Goal: Navigation & Orientation: Understand site structure

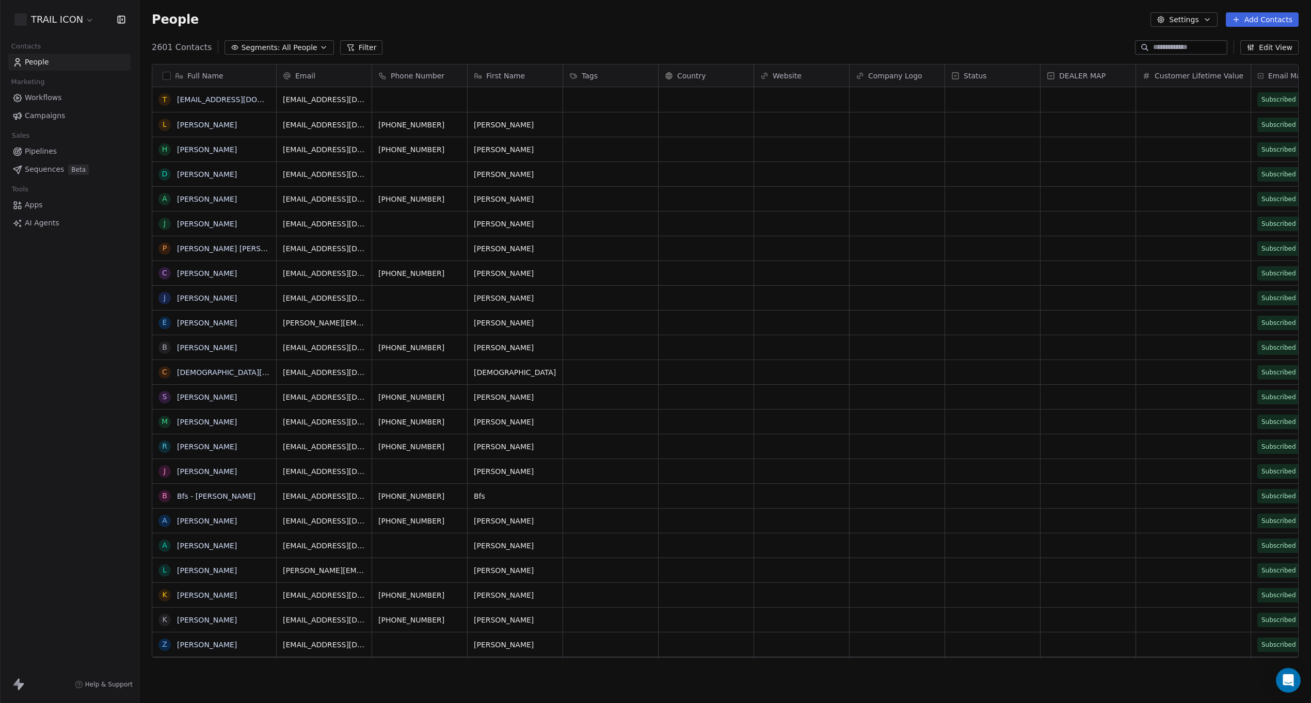
scroll to position [619, 1171]
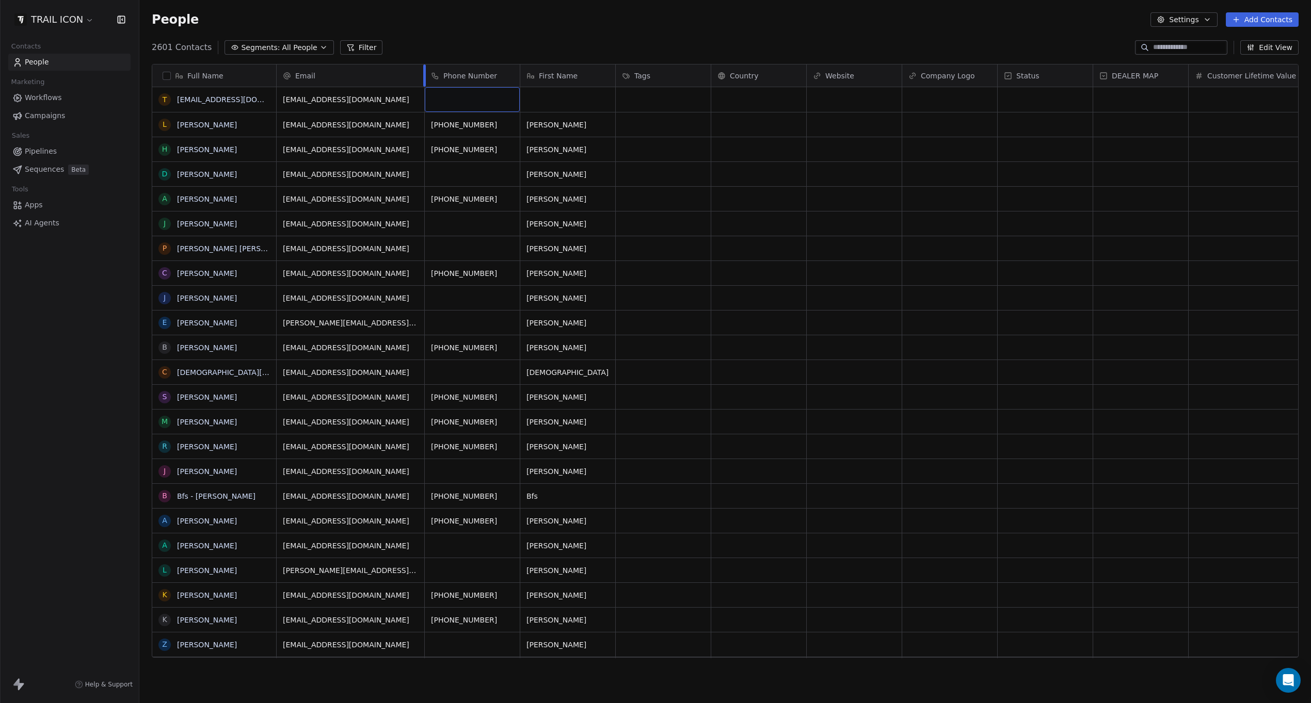
drag, startPoint x: 371, startPoint y: 74, endPoint x: 423, endPoint y: 73, distance: 52.6
click at [423, 73] on div at bounding box center [424, 76] width 3 height 22
click at [303, 49] on span "All People" at bounding box center [299, 47] width 35 height 11
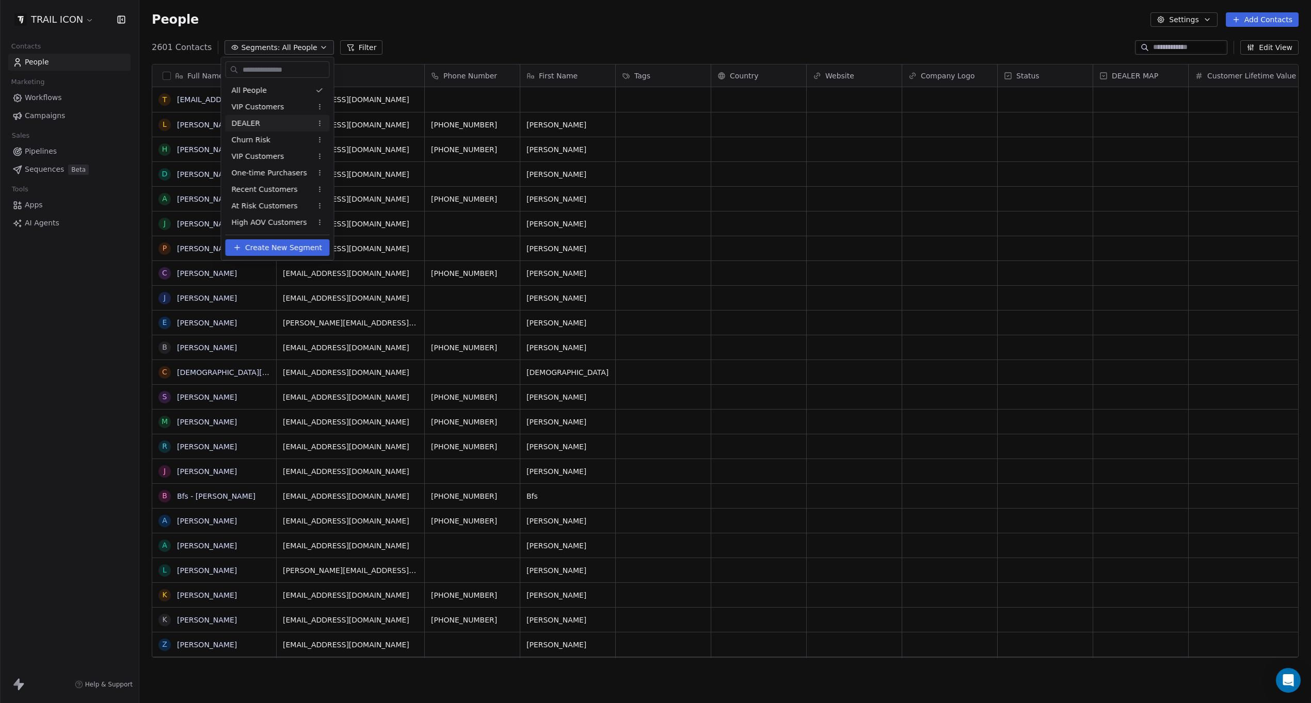
click at [268, 127] on div "DEALER" at bounding box center [278, 123] width 104 height 17
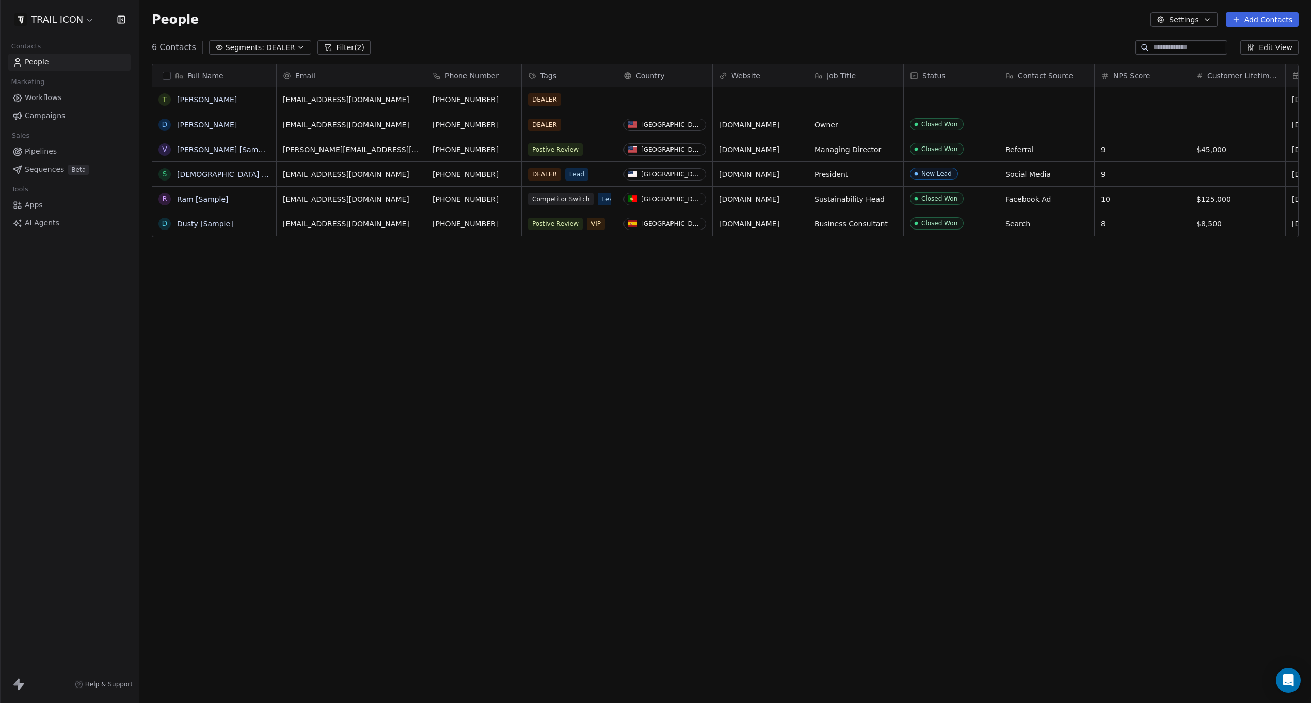
click at [458, 25] on div "People Settings Add Contacts" at bounding box center [725, 19] width 1147 height 14
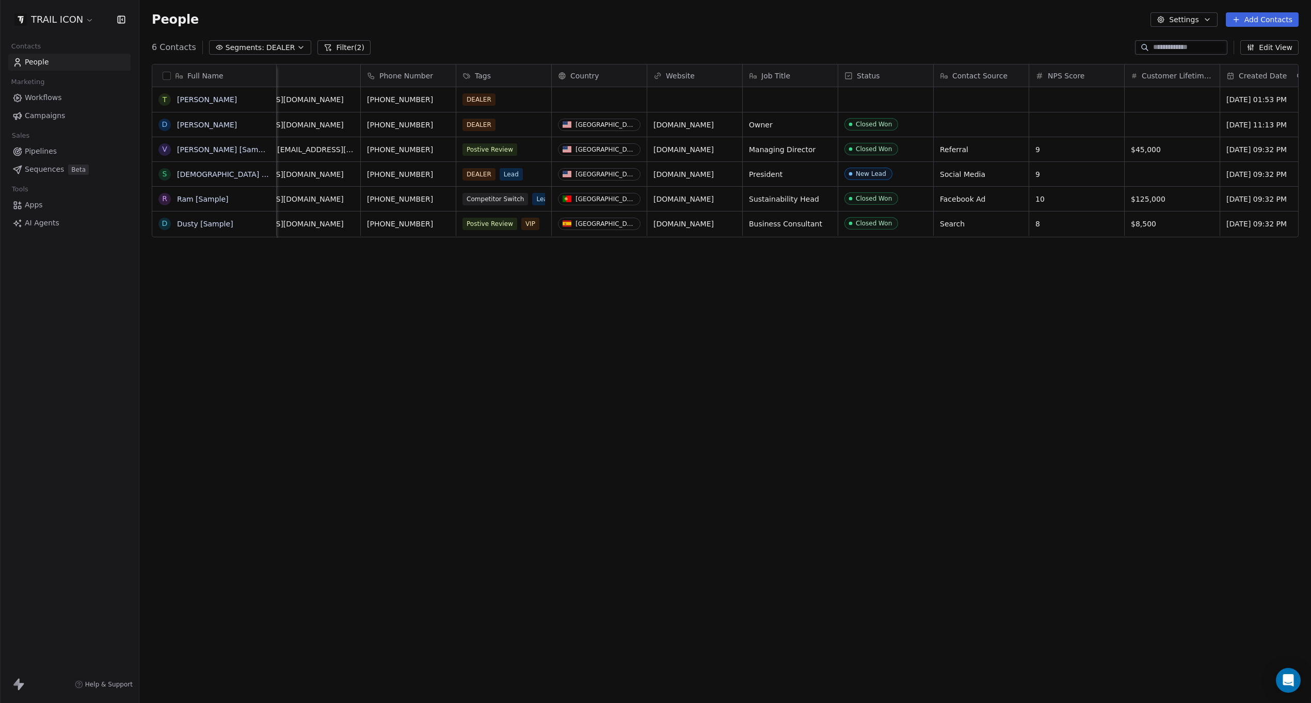
scroll to position [0, 0]
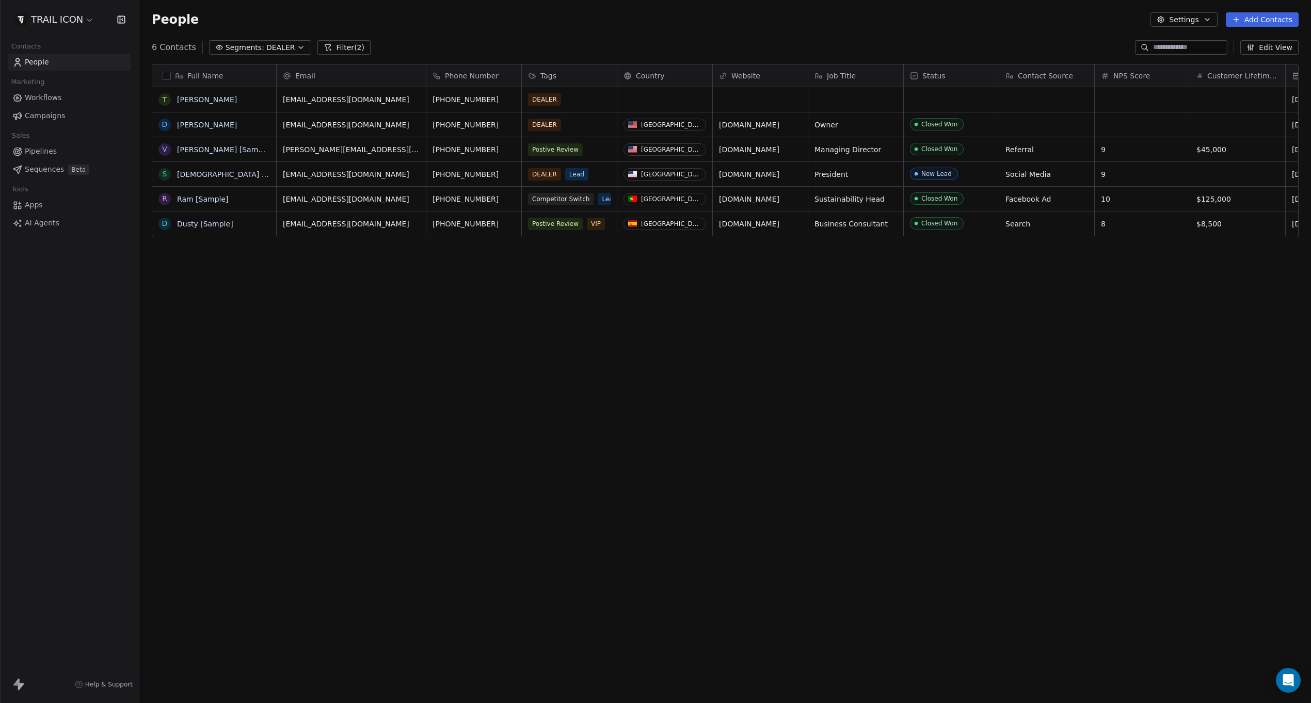
click at [52, 114] on span "Campaigns" at bounding box center [45, 115] width 40 height 11
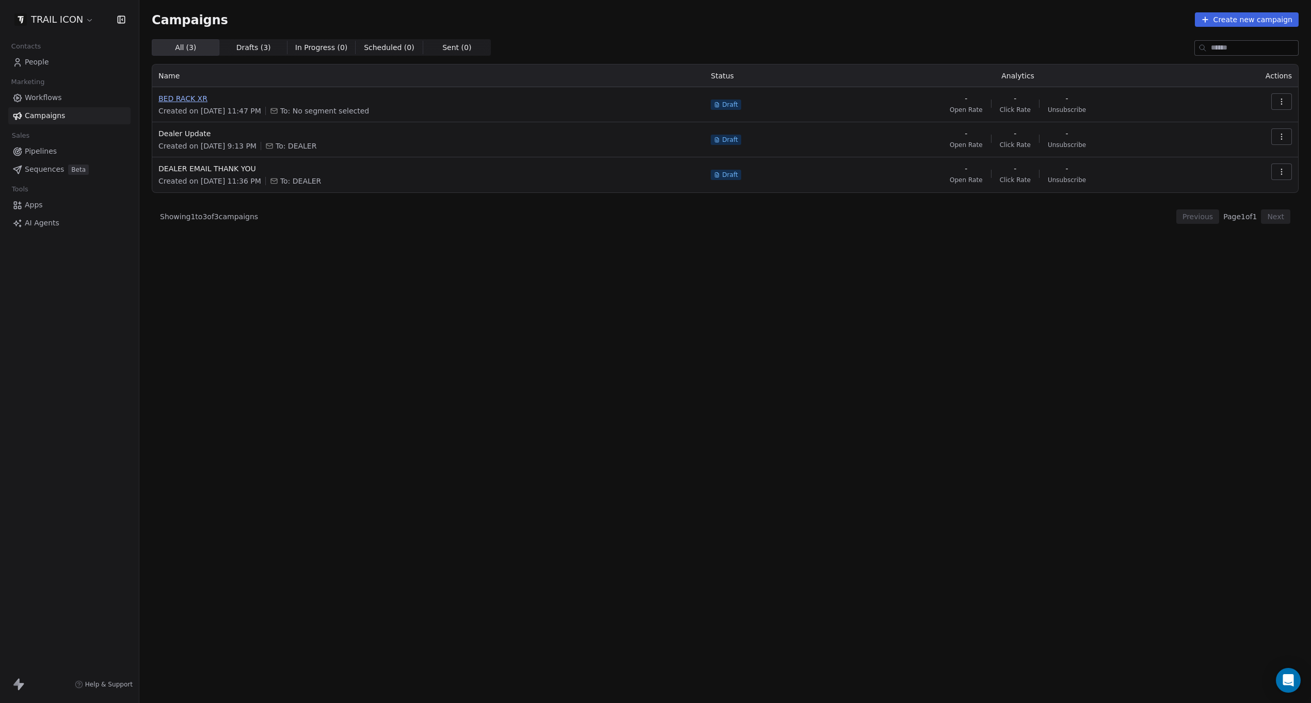
click at [199, 100] on span "BED RACK XR" at bounding box center [428, 98] width 540 height 10
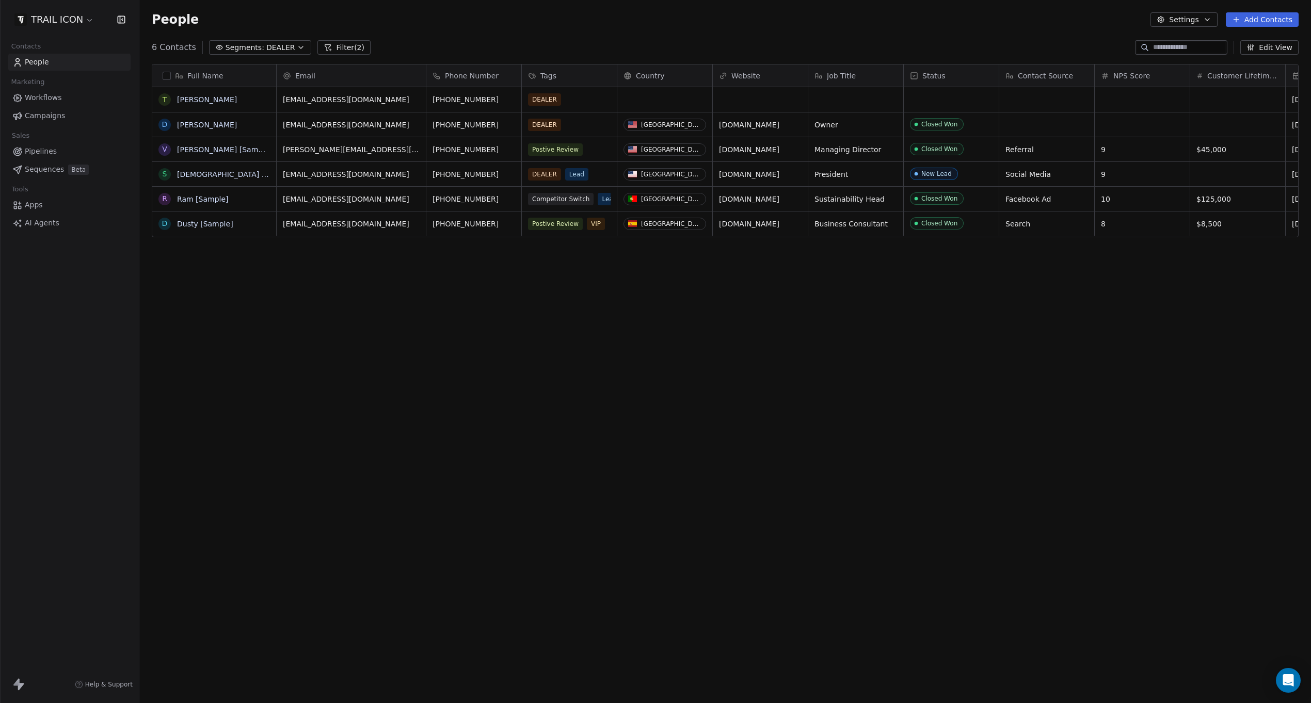
scroll to position [619, 1171]
click at [39, 150] on span "Pipelines" at bounding box center [41, 151] width 32 height 11
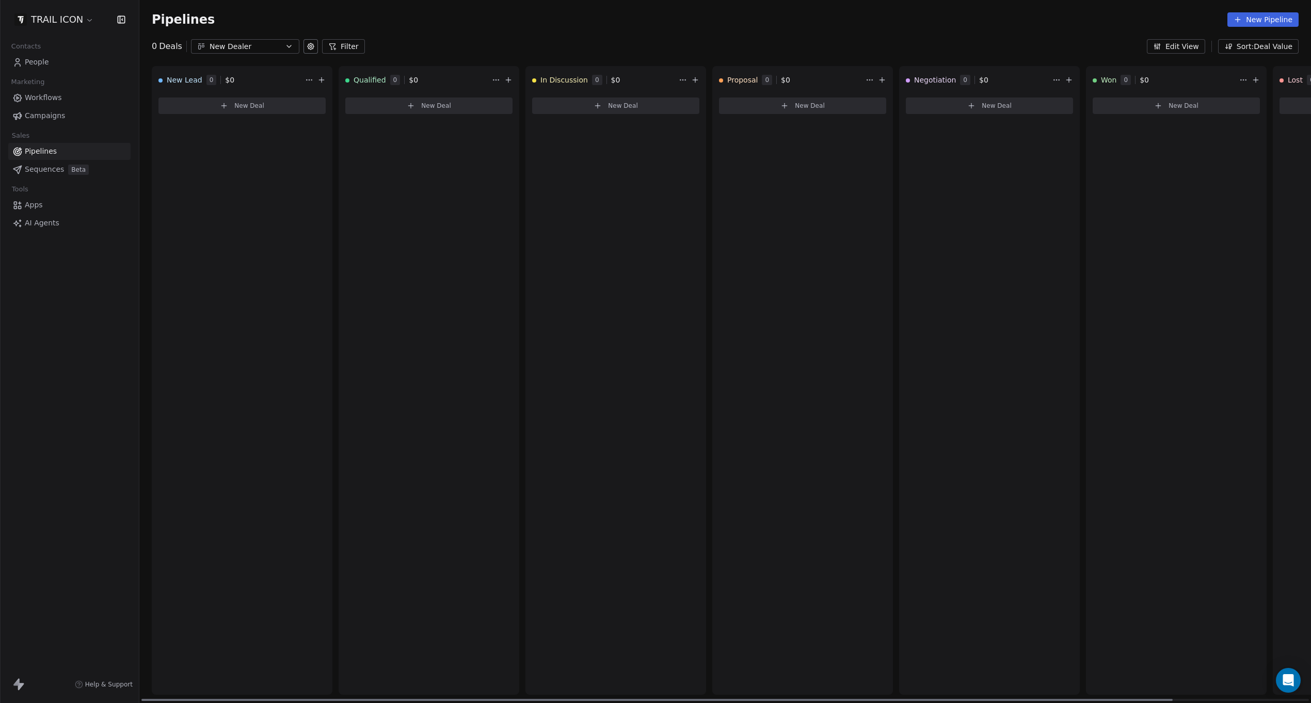
click at [654, 192] on div "In Discussion 0 $ 0 New Deal" at bounding box center [615, 380] width 181 height 629
click at [681, 77] on html "TRAIL ICON Contacts People Marketing Workflows Campaigns Sales Pipelines Sequen…" at bounding box center [655, 351] width 1311 height 703
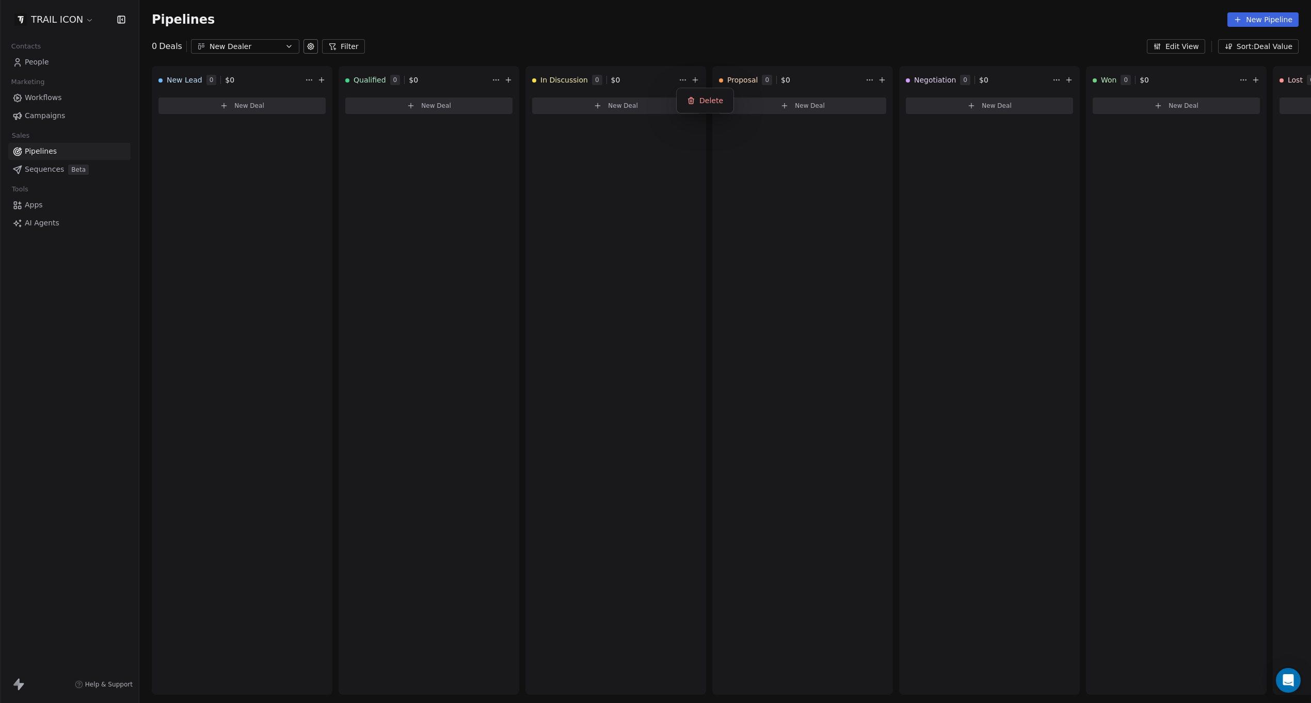
click at [680, 77] on html "TRAIL ICON Contacts People Marketing Workflows Campaigns Sales Pipelines Sequen…" at bounding box center [655, 351] width 1311 height 703
click at [310, 46] on icon at bounding box center [311, 46] width 2 height 2
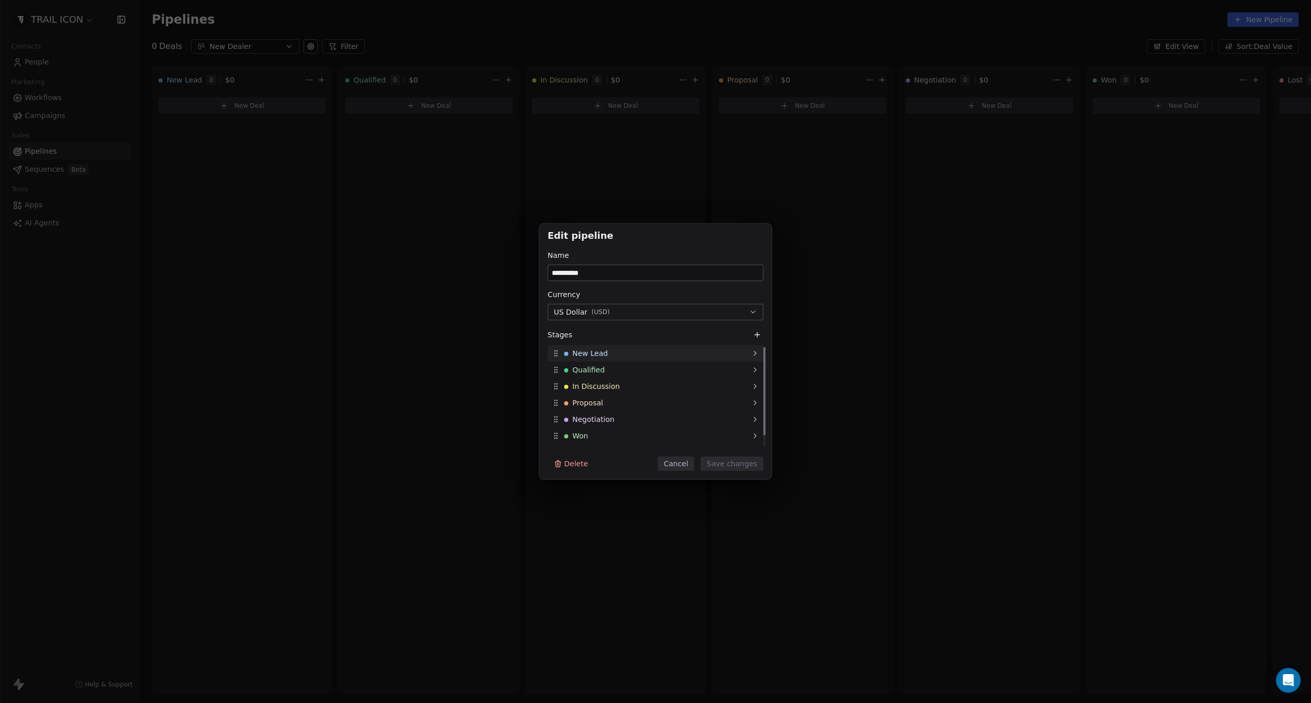
click at [638, 353] on div "New Lead" at bounding box center [656, 353] width 216 height 17
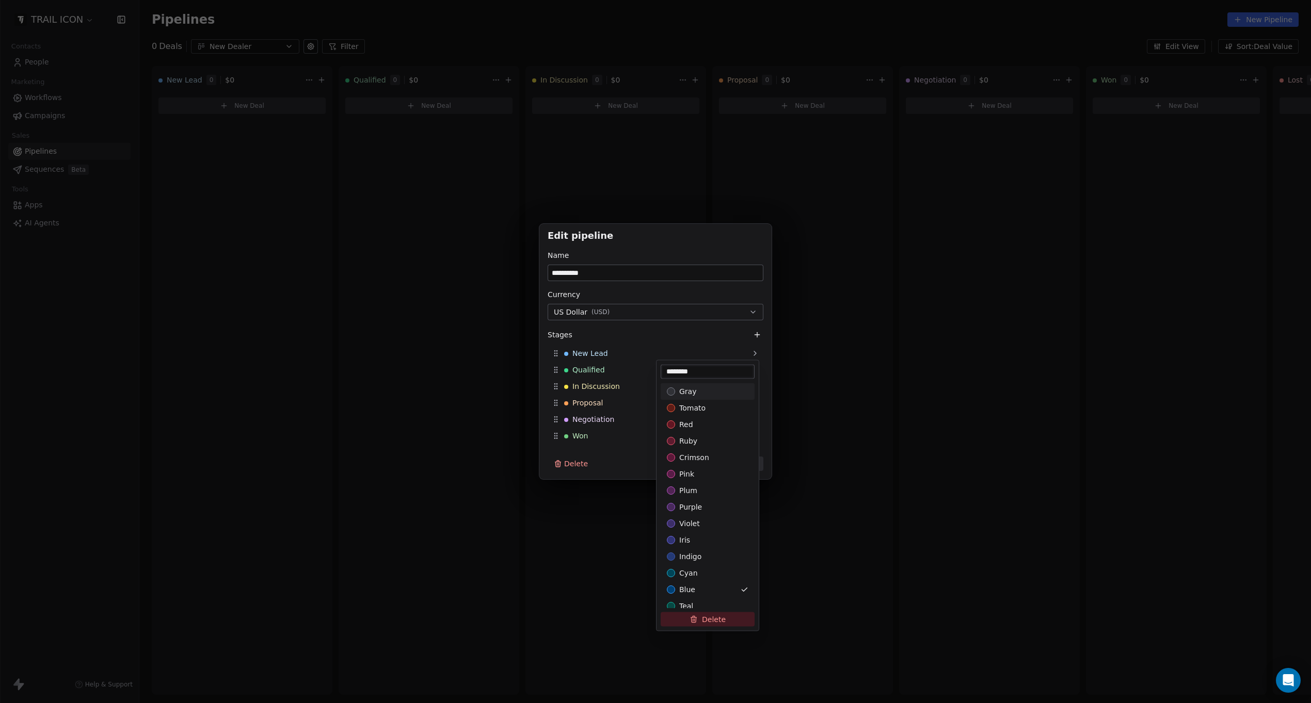
click at [691, 251] on div "**********" at bounding box center [655, 352] width 1311 height 256
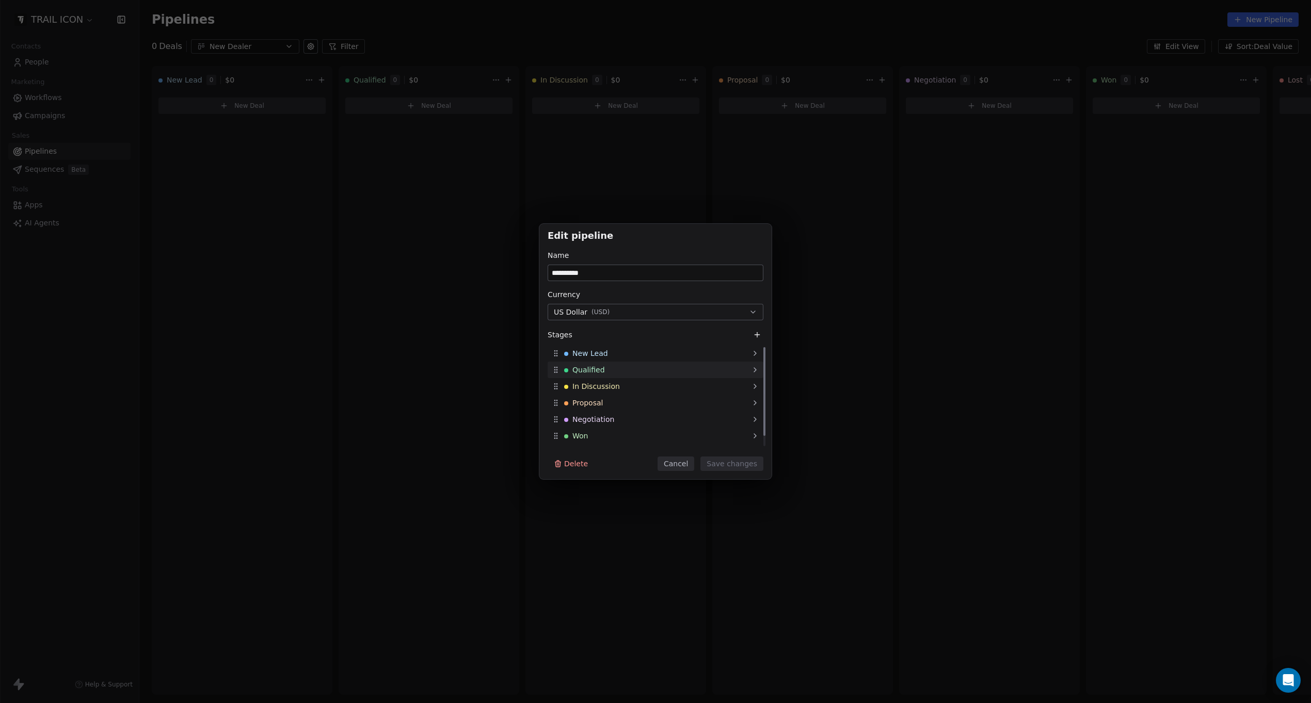
click at [603, 371] on div "Qualified" at bounding box center [656, 370] width 216 height 17
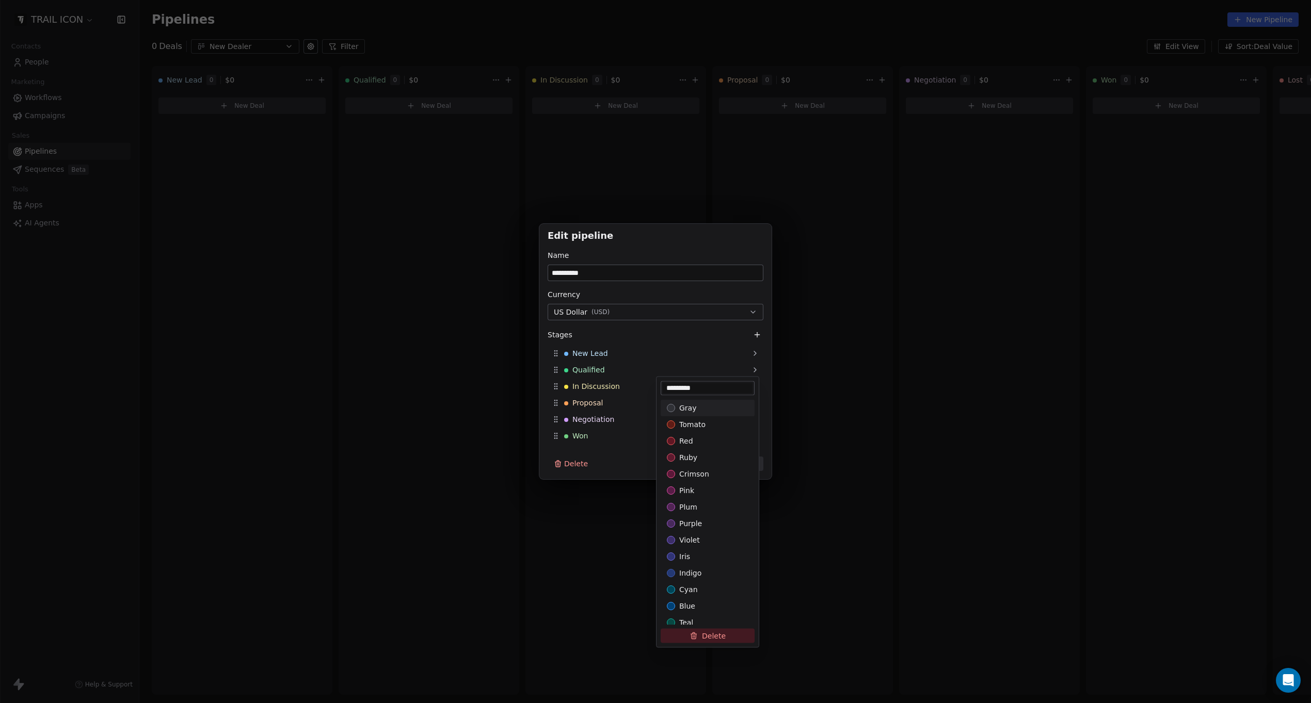
click at [681, 251] on div "**********" at bounding box center [655, 352] width 1311 height 256
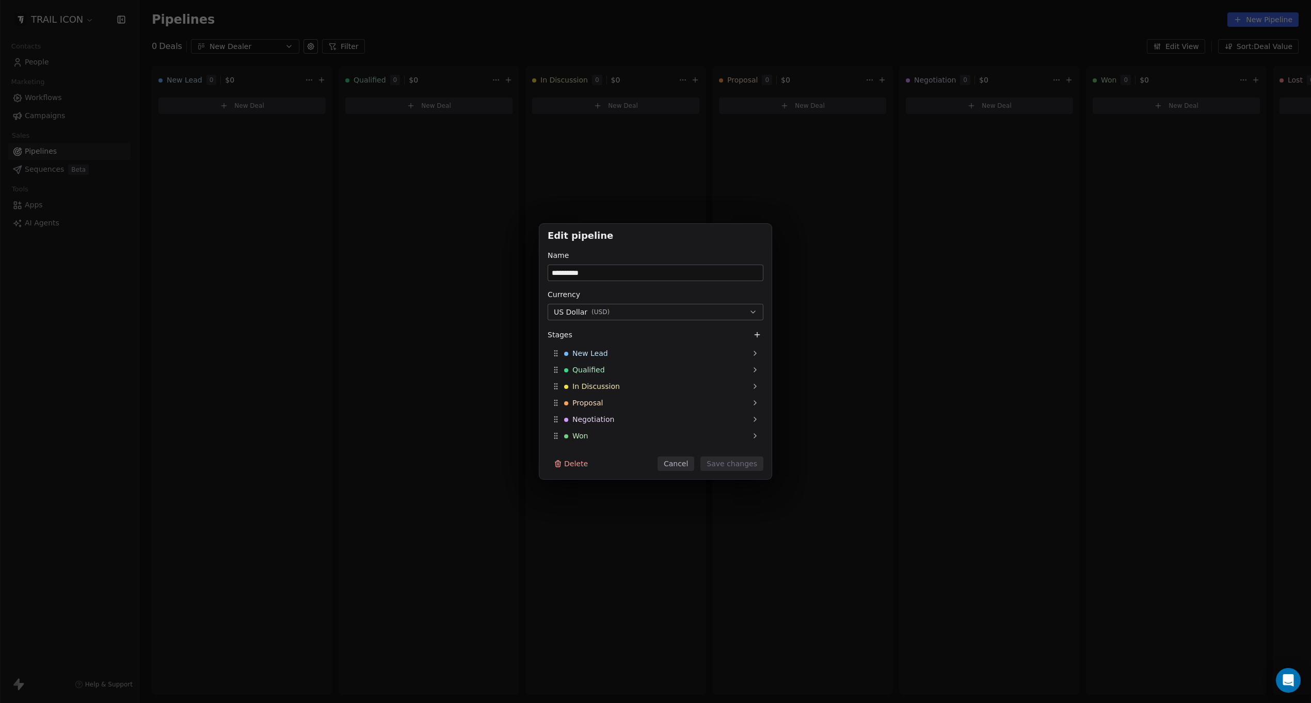
click at [688, 470] on button "Cancel" at bounding box center [675, 464] width 37 height 14
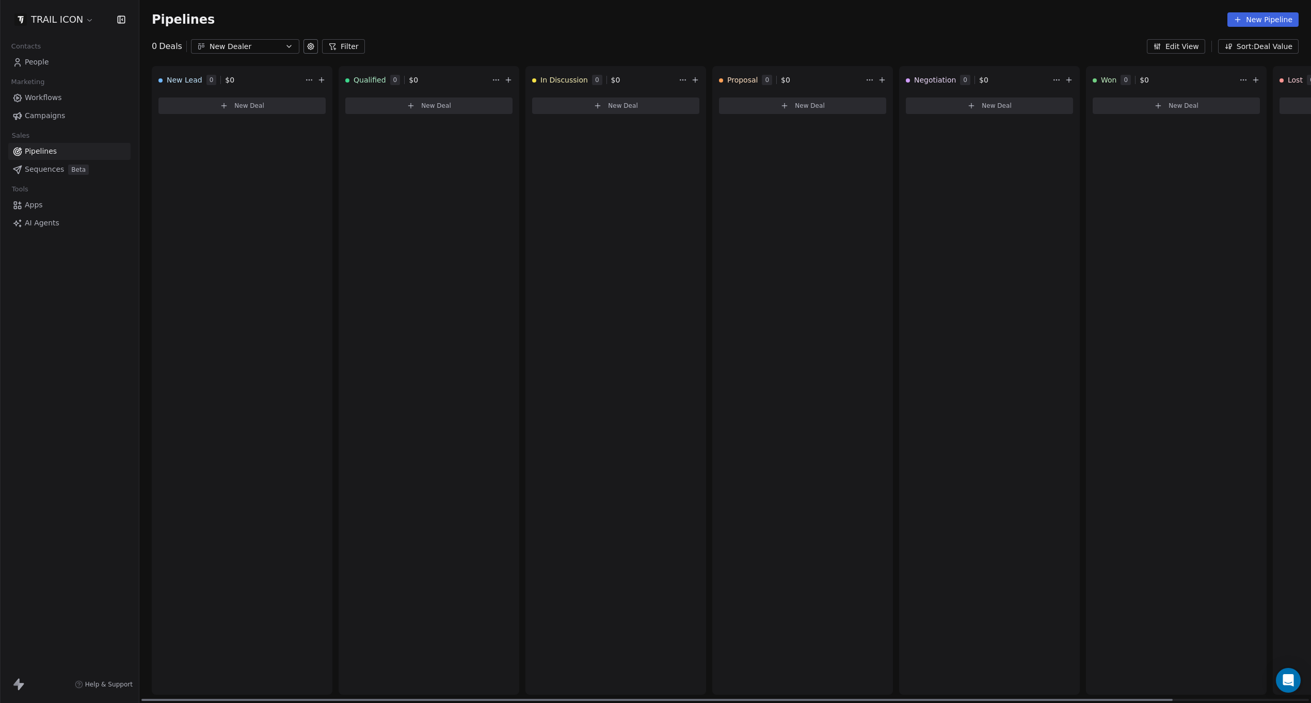
click at [428, 107] on span "New Deal" at bounding box center [436, 106] width 30 height 8
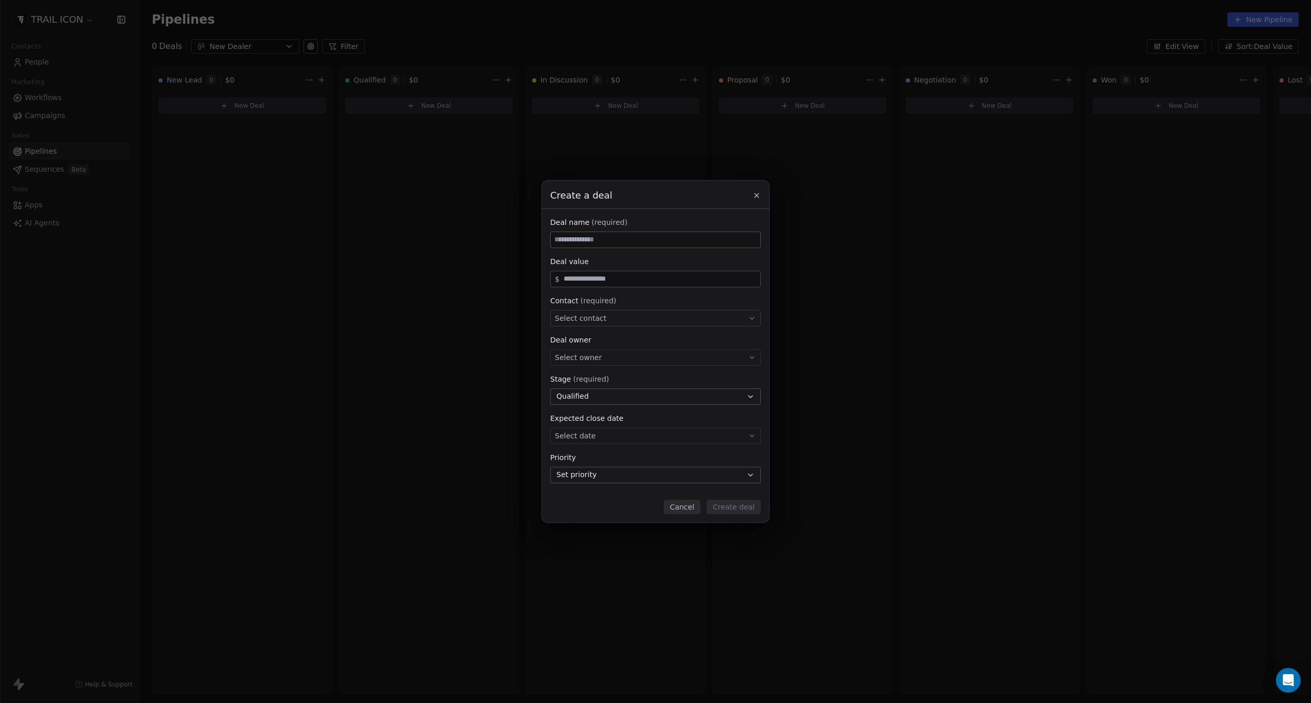
click at [693, 508] on button "Cancel" at bounding box center [682, 507] width 37 height 14
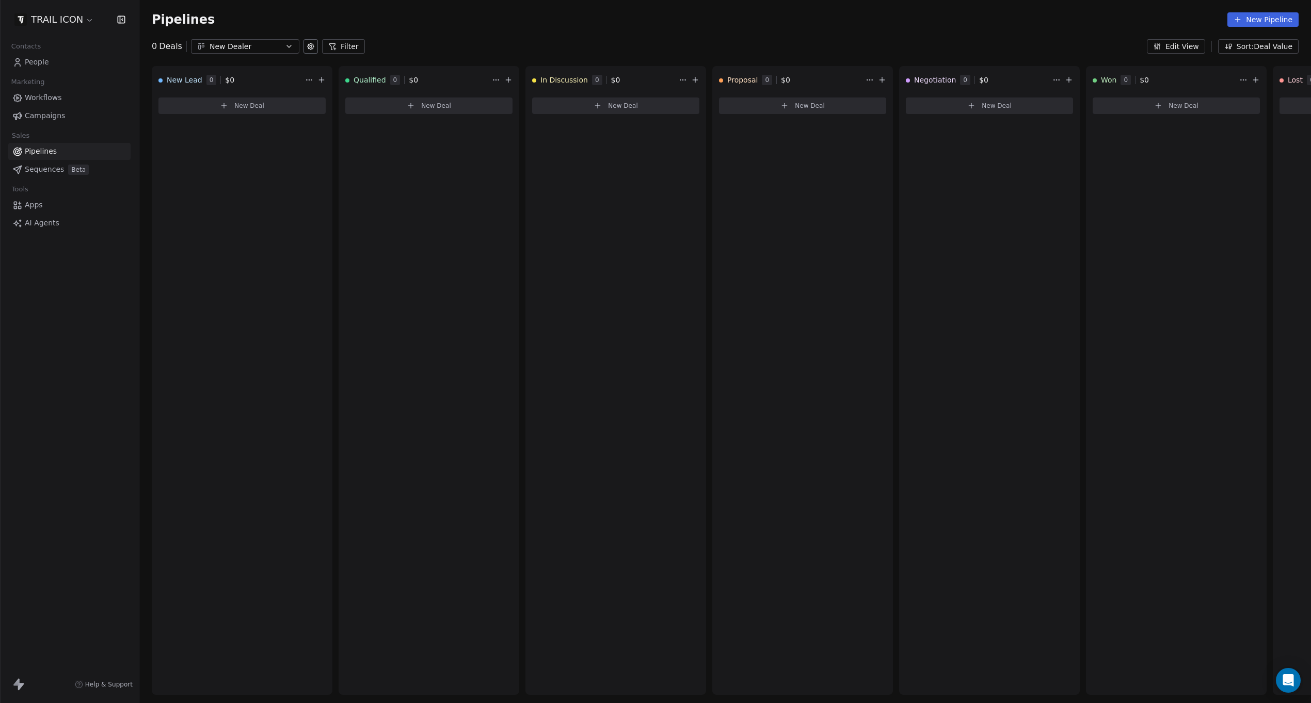
click at [41, 171] on span "Sequences" at bounding box center [44, 169] width 39 height 11
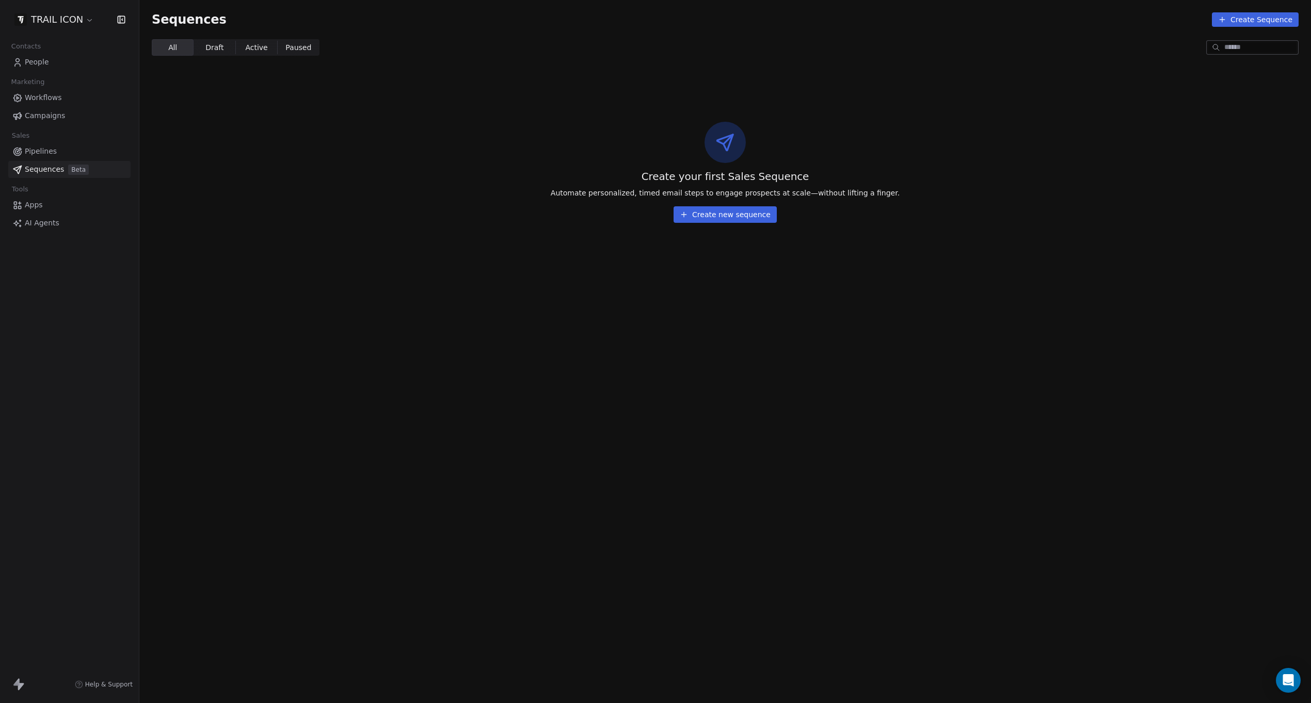
click at [34, 207] on span "Apps" at bounding box center [34, 205] width 18 height 11
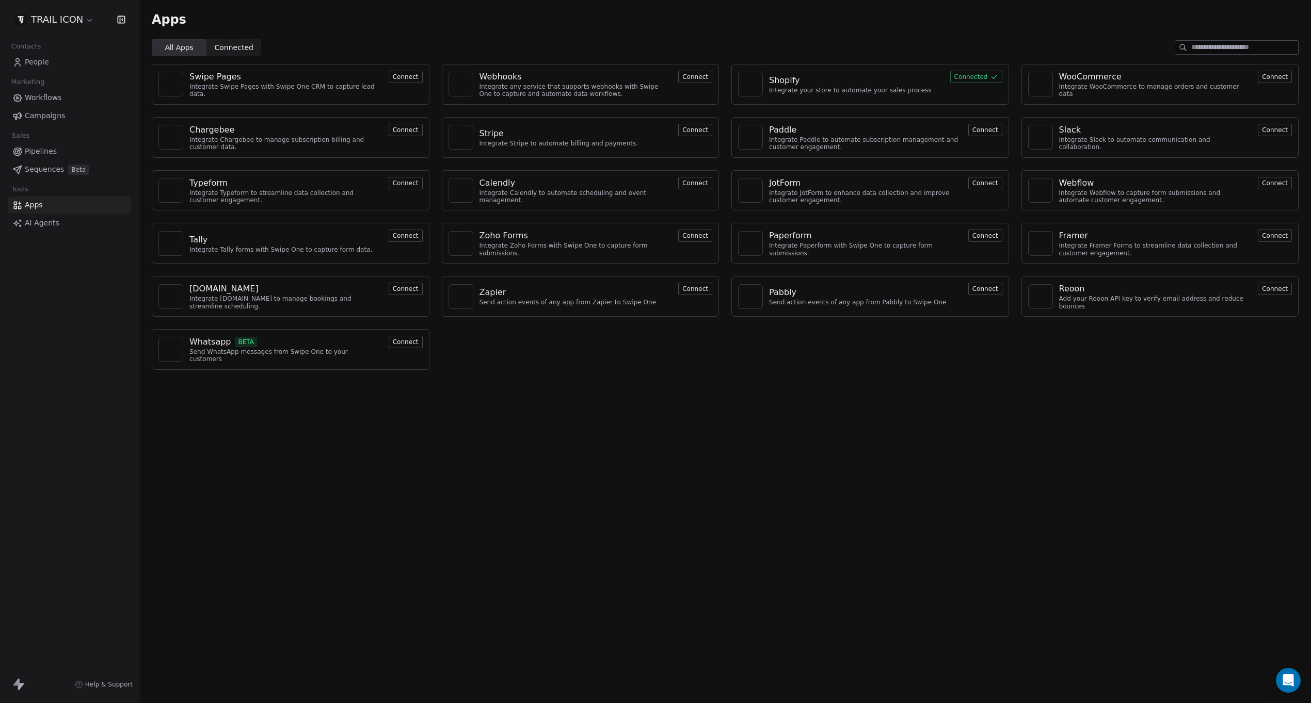
drag, startPoint x: 81, startPoint y: 449, endPoint x: 53, endPoint y: 330, distance: 122.3
click at [81, 446] on div "TRAIL ICON Contacts People Marketing Workflows Campaigns Sales Pipelines Sequen…" at bounding box center [69, 351] width 139 height 703
click at [39, 61] on span "People" at bounding box center [37, 62] width 24 height 11
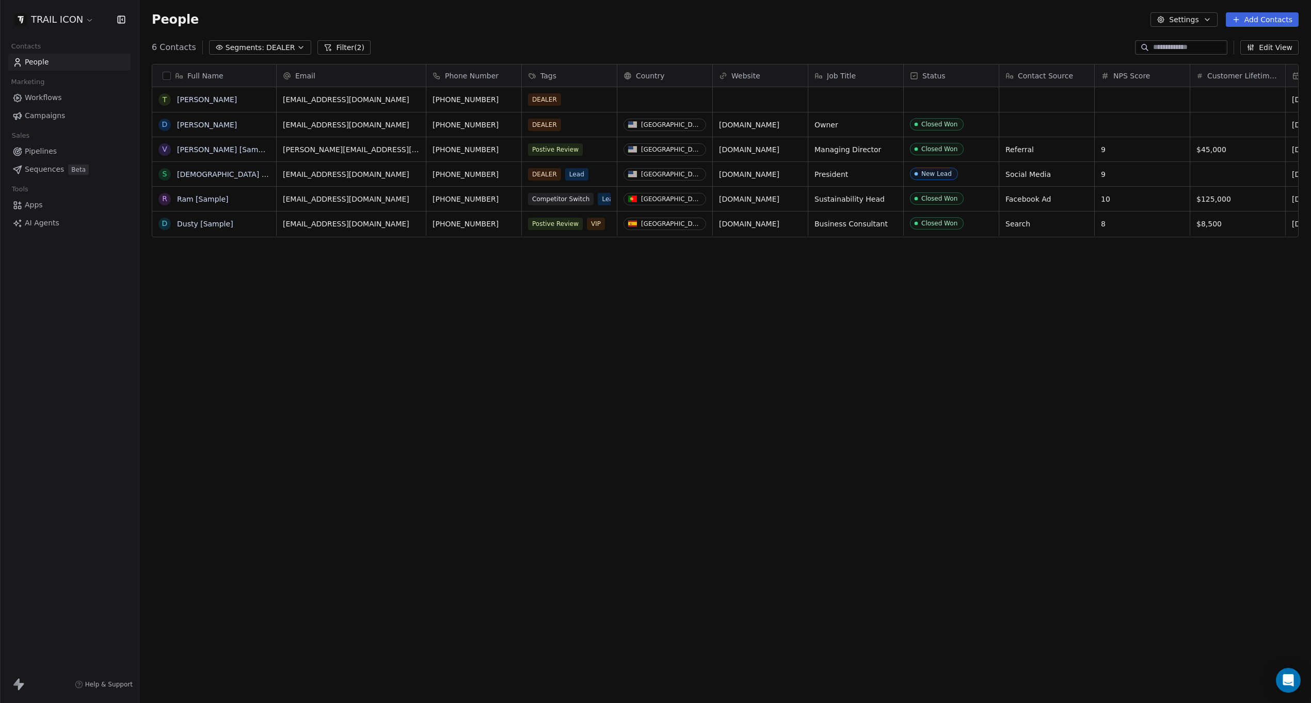
scroll to position [619, 1171]
